Goal: Task Accomplishment & Management: Manage account settings

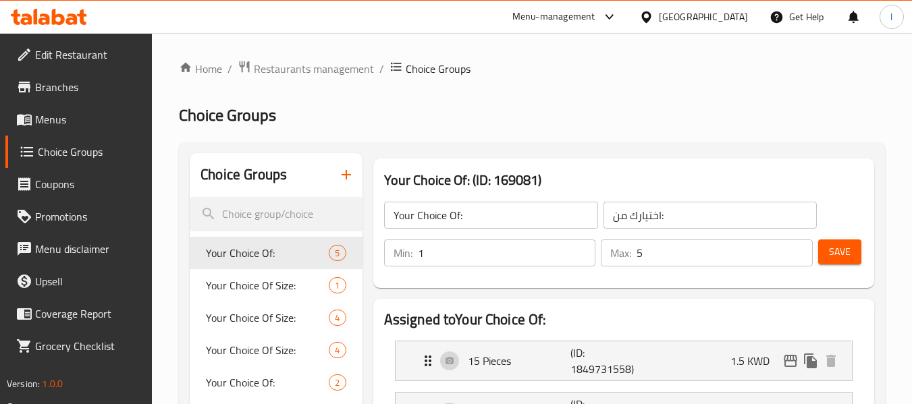
click at [698, 11] on div "Kuwait" at bounding box center [694, 17] width 130 height 32
click at [659, 15] on div at bounding box center [649, 16] width 20 height 15
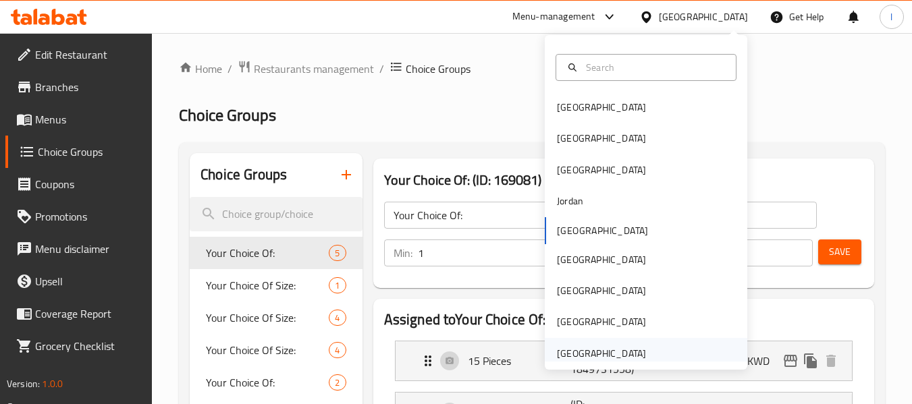
click at [587, 342] on div "[GEOGRAPHIC_DATA]" at bounding box center [601, 353] width 111 height 31
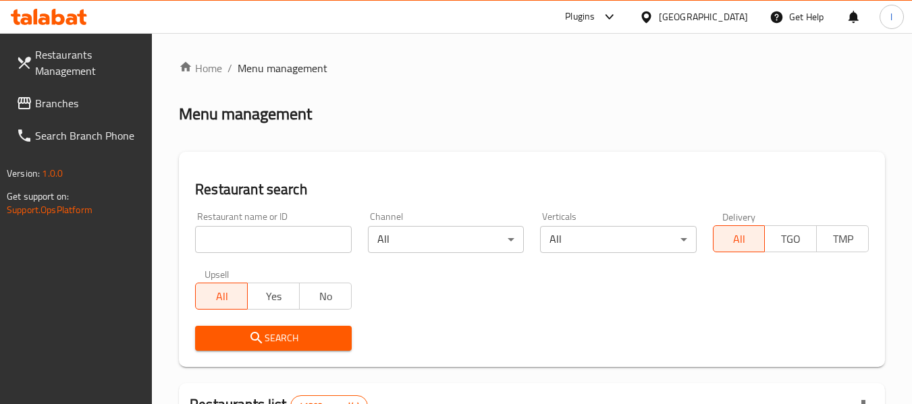
click at [72, 103] on span "Branches" at bounding box center [88, 103] width 107 height 16
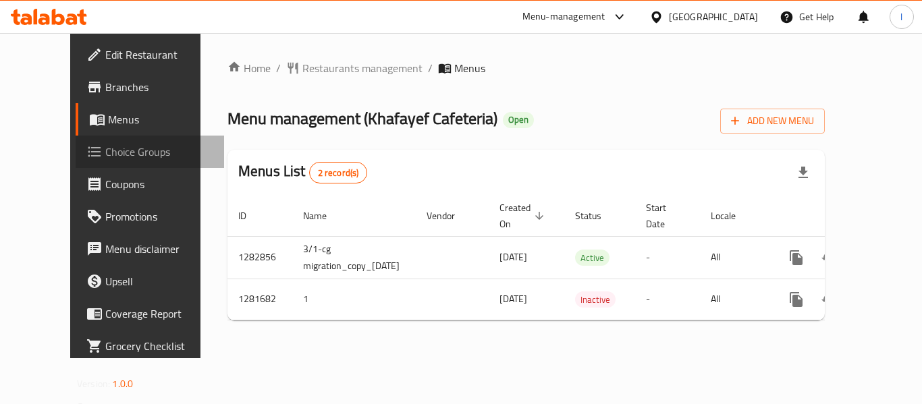
click at [105, 157] on span "Choice Groups" at bounding box center [159, 152] width 108 height 16
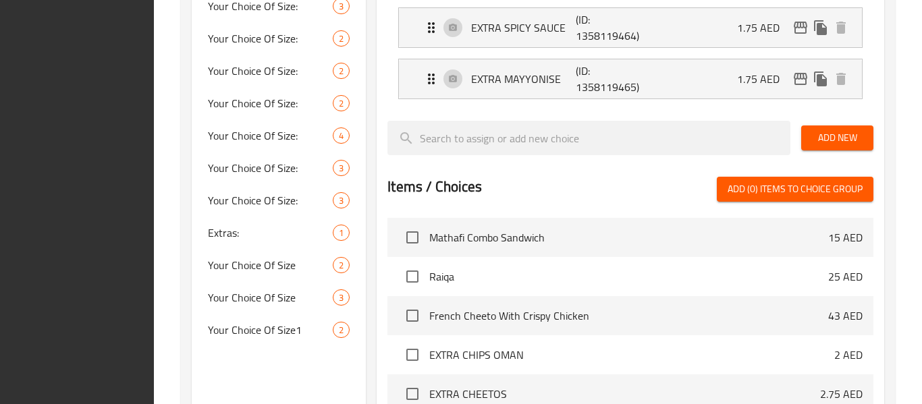
scroll to position [737, 0]
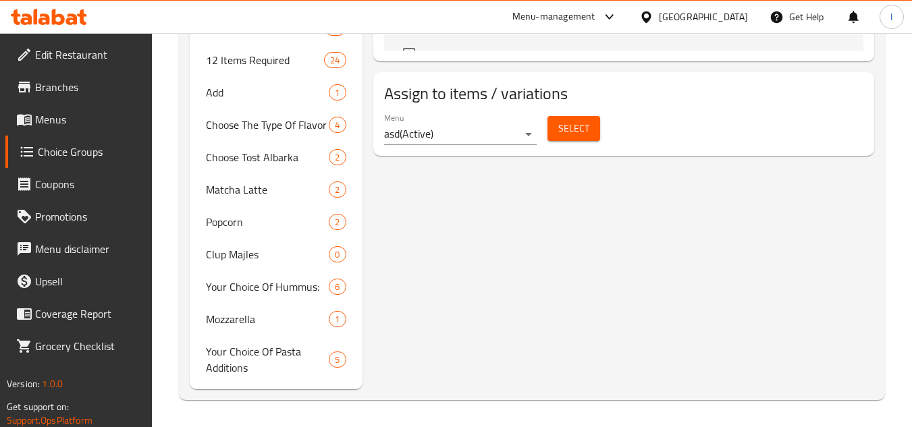
scroll to position [905, 0]
click at [659, 13] on div at bounding box center [649, 16] width 20 height 15
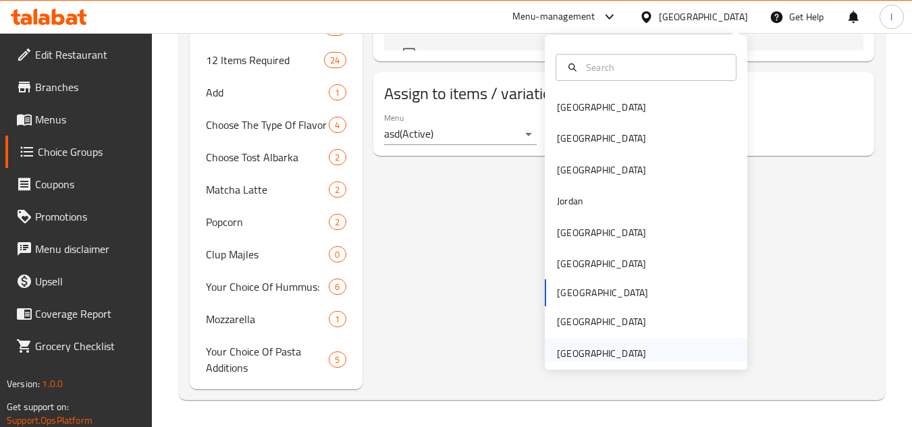
click at [586, 346] on div "[GEOGRAPHIC_DATA]" at bounding box center [601, 353] width 89 height 15
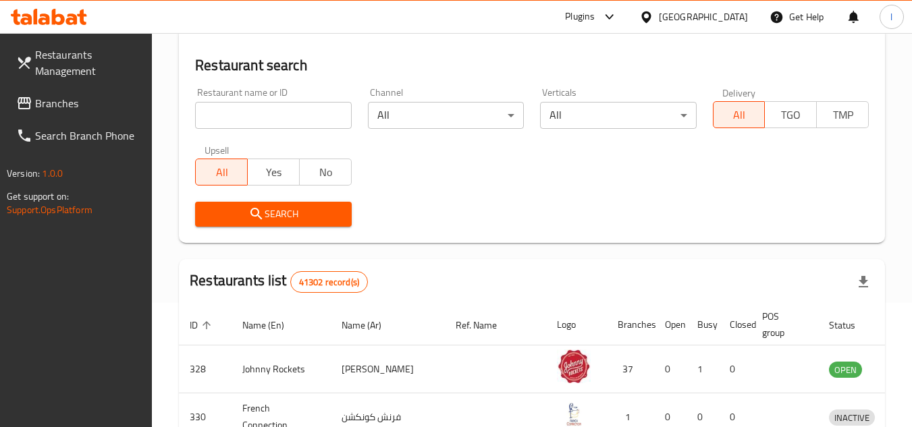
scroll to position [595, 0]
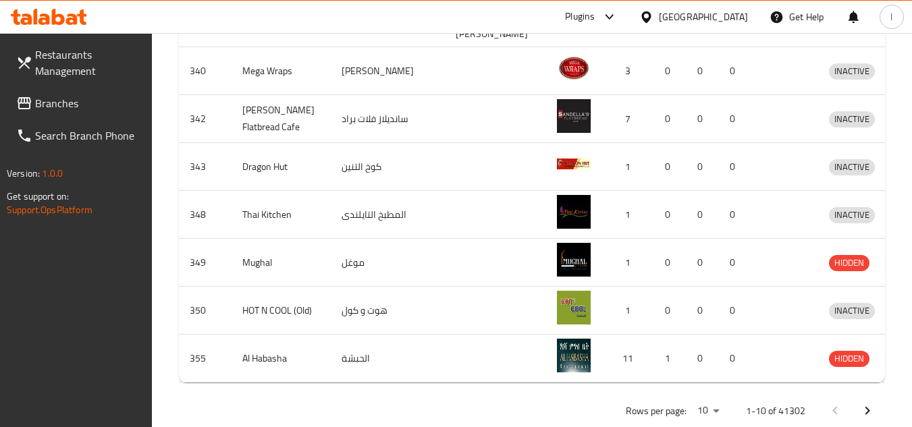
click at [76, 101] on span "Branches" at bounding box center [88, 103] width 107 height 16
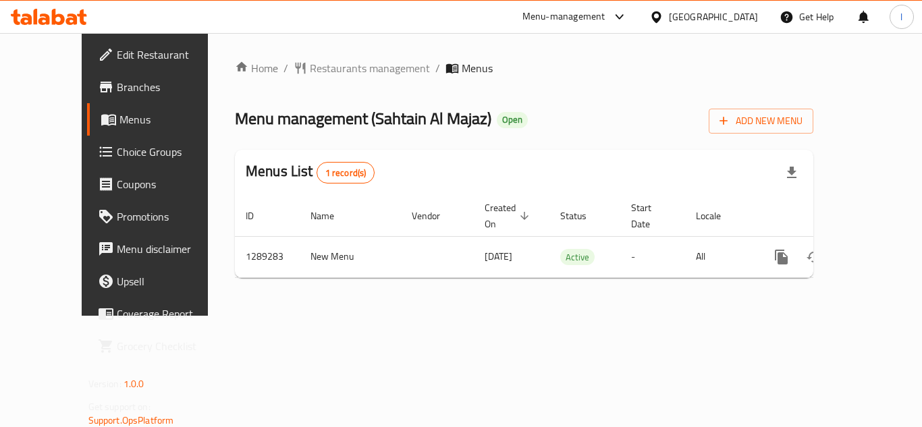
click at [117, 155] on span "Choice Groups" at bounding box center [171, 152] width 108 height 16
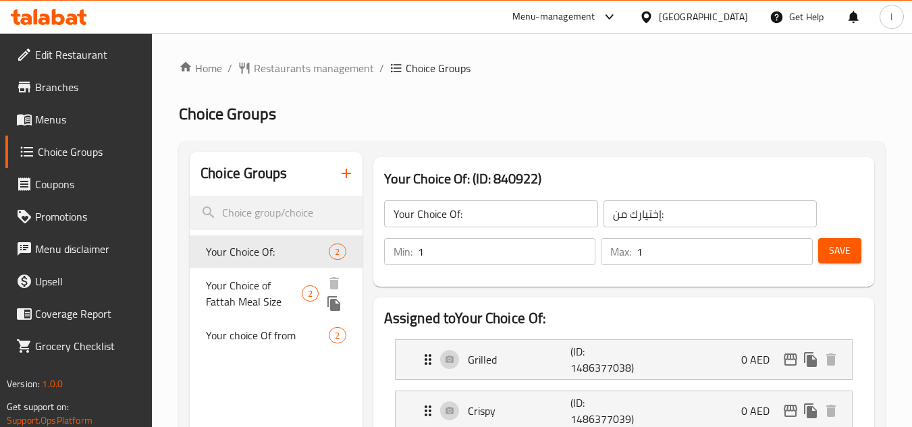
click at [285, 315] on div "Your Choice of Fattah Meal Size 2" at bounding box center [276, 293] width 172 height 51
type input "Your Choice of Fattah Meal Size"
type input "اختيارك من حجم وجبة الفتة"
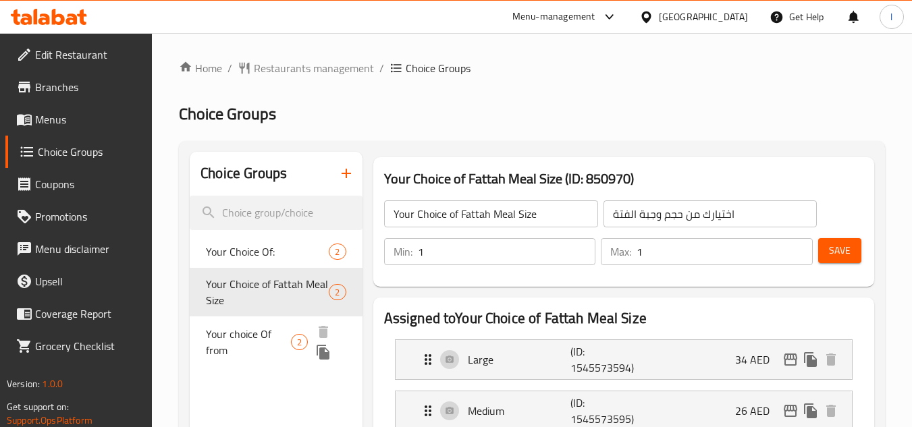
click at [246, 349] on span "Your choice Of from" at bounding box center [248, 342] width 85 height 32
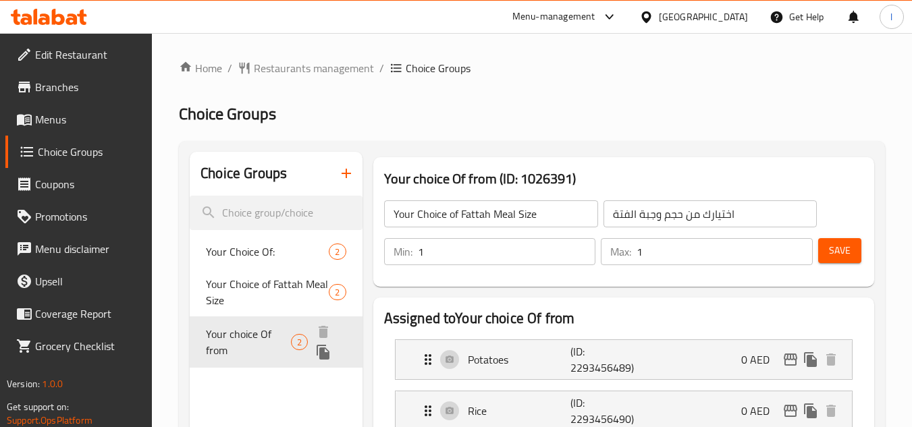
type input "Your choice Of from"
type input "اختيارك من"
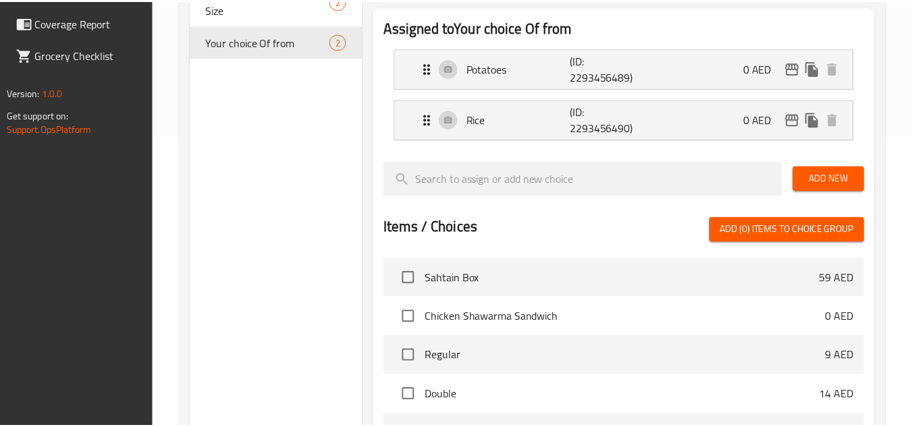
scroll to position [523, 0]
